Goal: Information Seeking & Learning: Learn about a topic

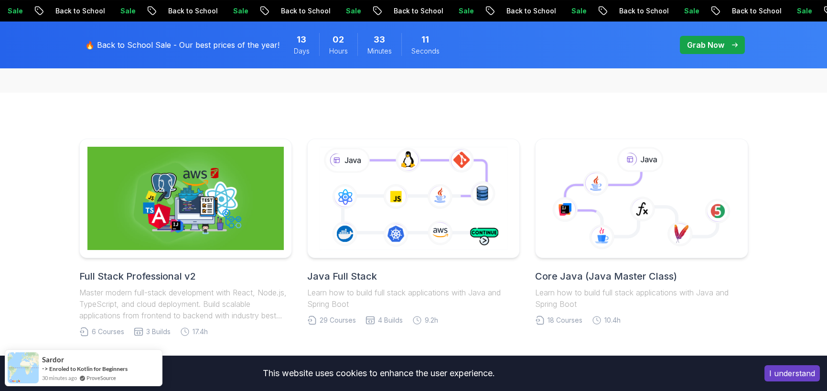
scroll to position [191, 0]
click at [804, 371] on button "I understand" at bounding box center [792, 373] width 55 height 16
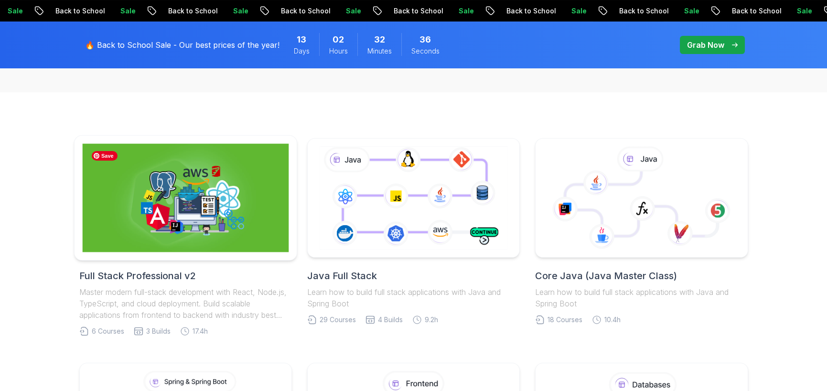
click at [203, 198] on img at bounding box center [185, 198] width 206 height 108
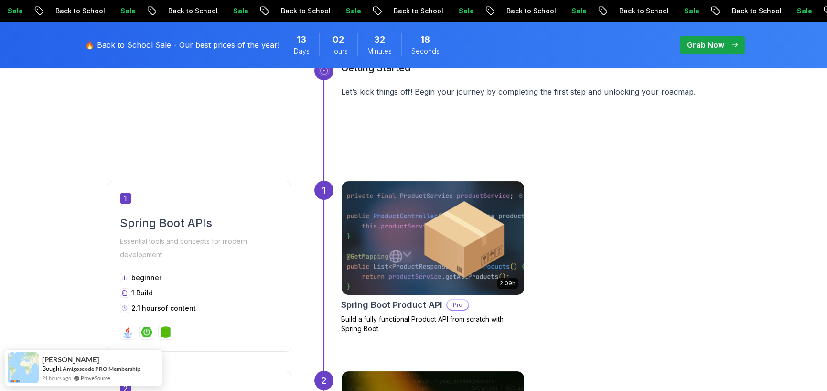
scroll to position [430, 0]
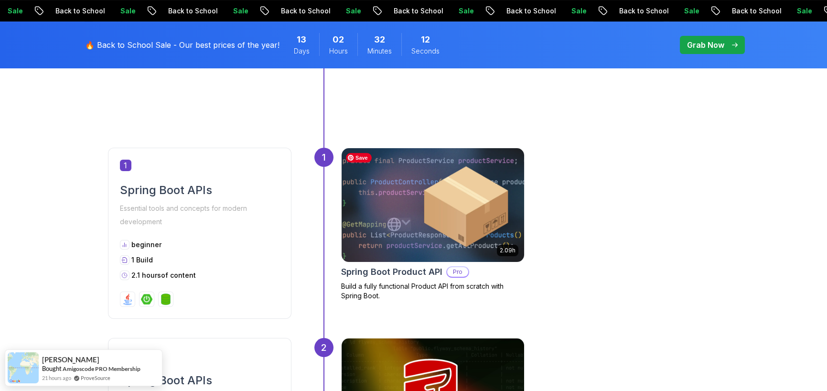
click at [412, 210] on img at bounding box center [433, 204] width 192 height 119
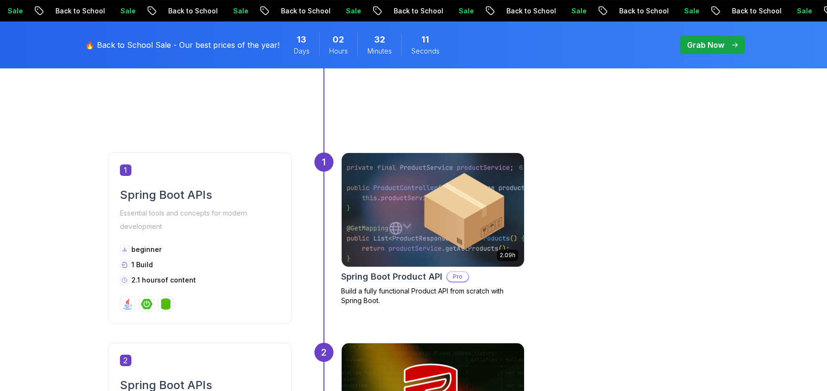
scroll to position [430, 0]
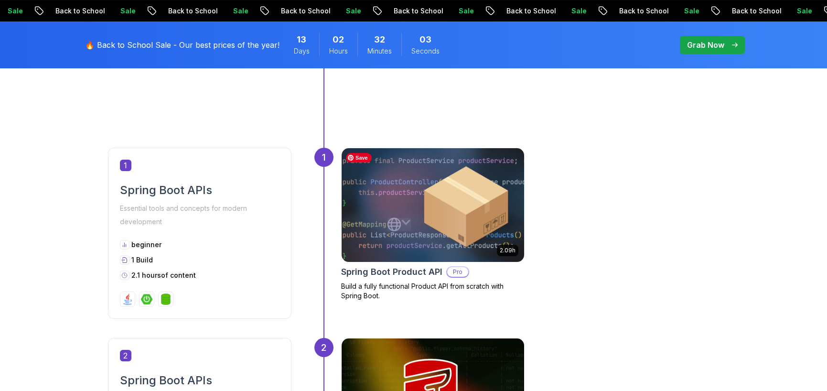
click at [441, 235] on img at bounding box center [433, 204] width 192 height 119
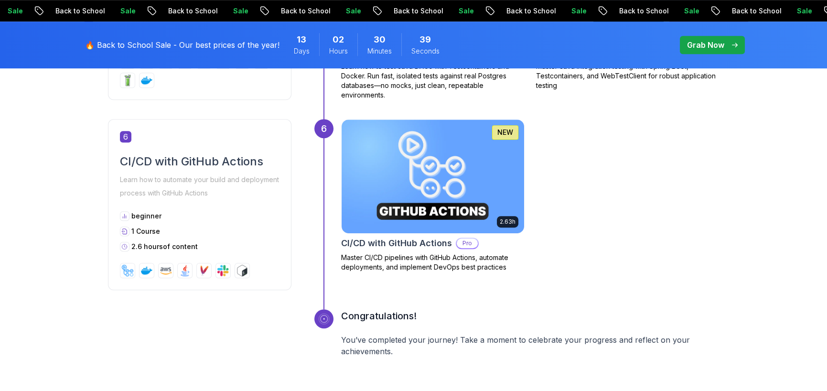
scroll to position [1577, 0]
click at [209, 230] on div "1 Course" at bounding box center [200, 232] width 160 height 10
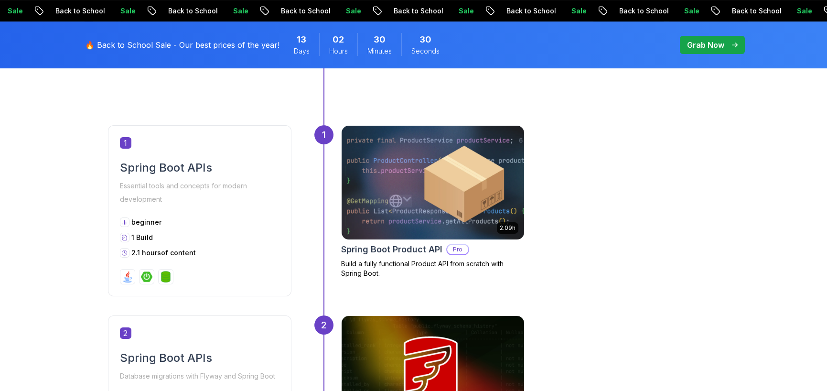
scroll to position [526, 0]
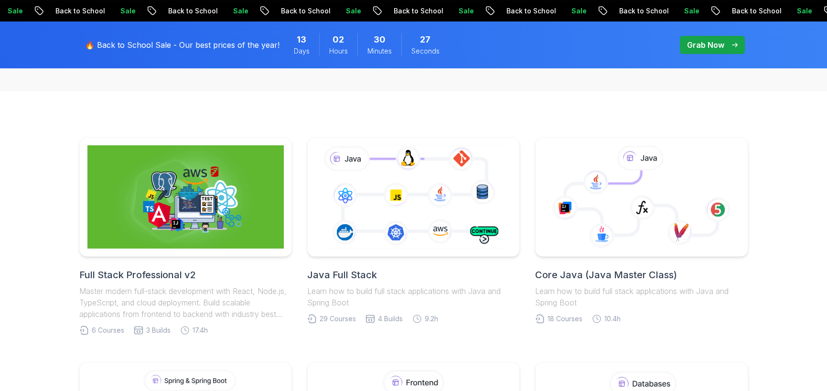
scroll to position [191, 0]
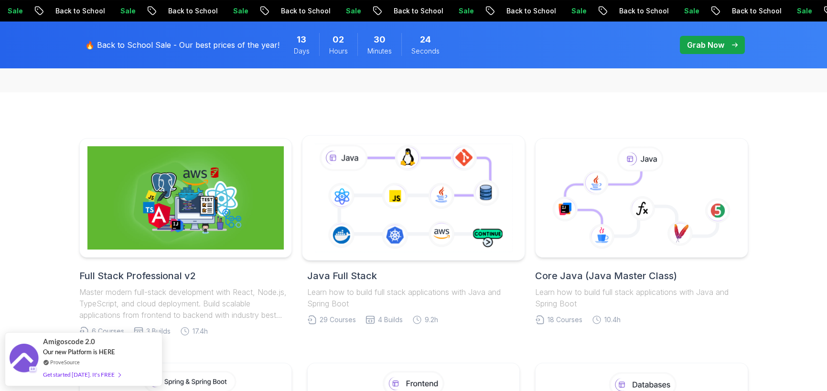
click at [370, 193] on icon at bounding box center [414, 197] width 202 height 112
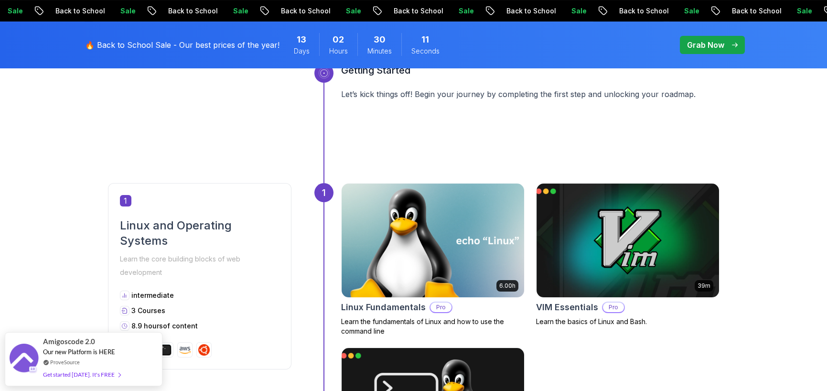
scroll to position [382, 0]
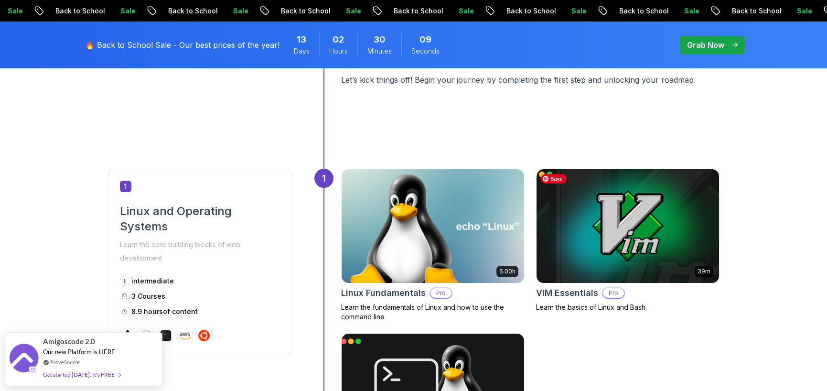
click at [629, 212] on img at bounding box center [628, 225] width 192 height 119
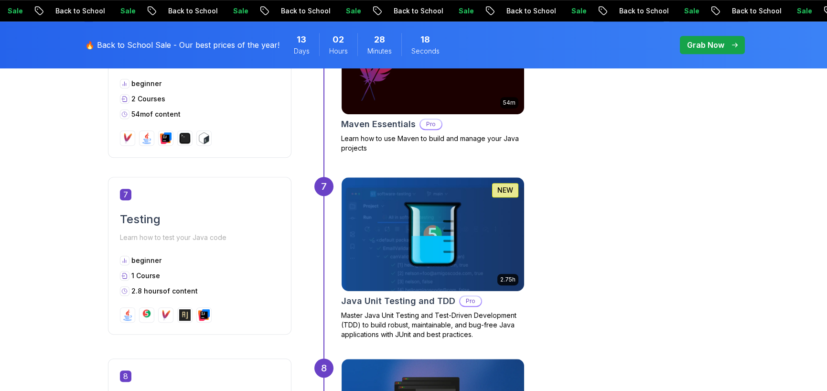
scroll to position [876, 0]
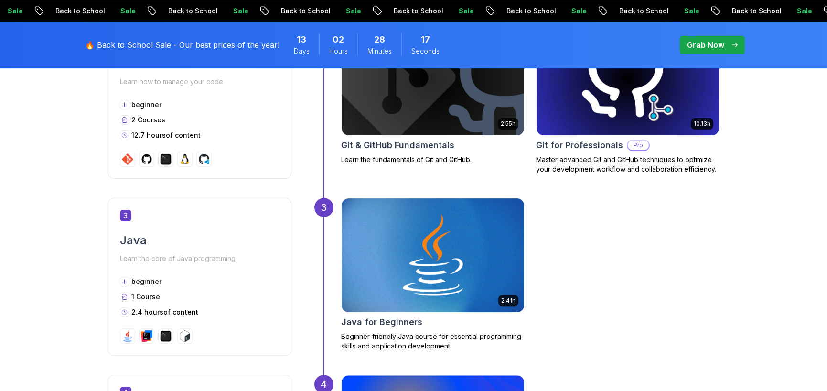
drag, startPoint x: 705, startPoint y: 310, endPoint x: 719, endPoint y: 152, distance: 159.3
